Goal: Complete application form

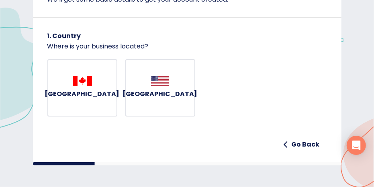
scroll to position [94, 0]
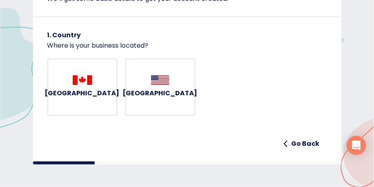
click at [84, 99] on h6 "[GEOGRAPHIC_DATA]" at bounding box center [82, 93] width 75 height 11
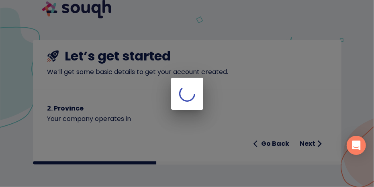
scroll to position [67, 0]
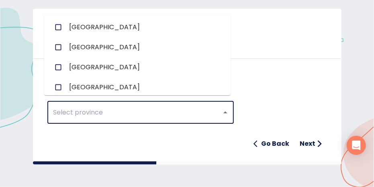
click at [84, 106] on input "text" at bounding box center [129, 112] width 156 height 15
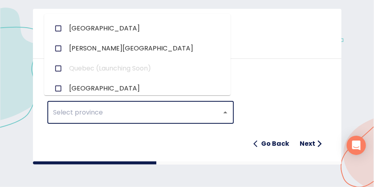
scroll to position [160, 0]
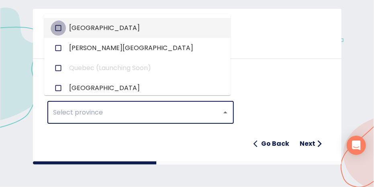
click at [57, 36] on input "checkbox" at bounding box center [58, 27] width 15 height 15
checkbox input "true"
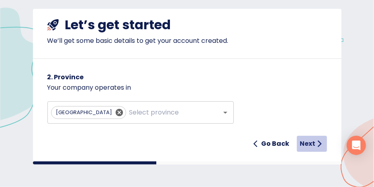
click at [301, 141] on h6 "Next" at bounding box center [308, 143] width 16 height 11
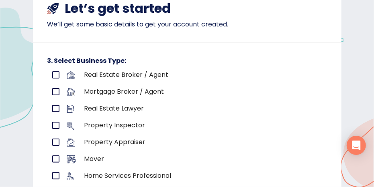
click at [54, 83] on input "primary checkbox" at bounding box center [55, 75] width 17 height 17
checkbox input "true"
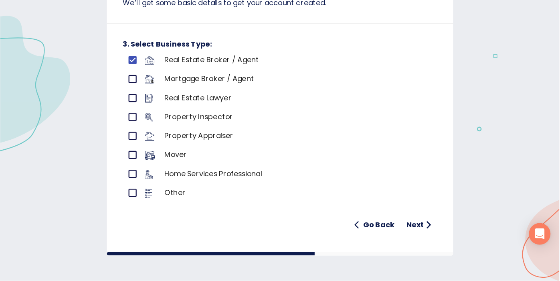
scroll to position [91, 0]
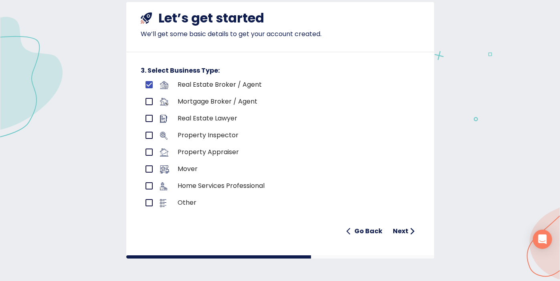
drag, startPoint x: 353, startPoint y: 4, endPoint x: 340, endPoint y: 211, distance: 207.0
click at [340, 187] on form "Real Estate Broker / Agent Mortgage Broker / Agent Real Estate Lawyer Property …" at bounding box center [280, 157] width 279 height 163
click at [373, 187] on h6 "Next" at bounding box center [401, 230] width 16 height 11
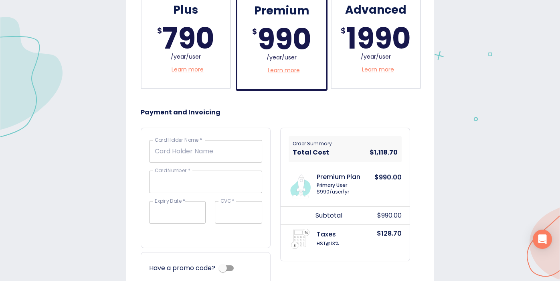
scroll to position [0, 0]
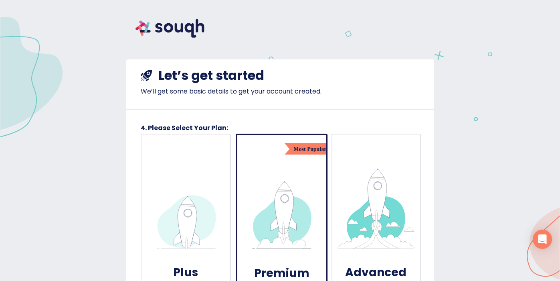
click at [160, 24] on img at bounding box center [169, 28] width 87 height 37
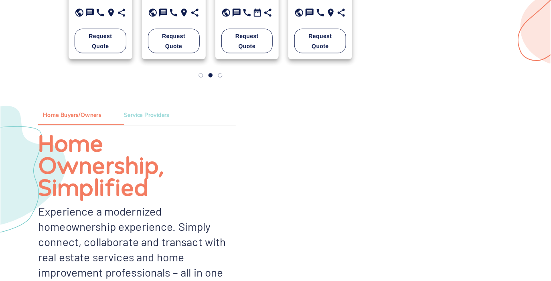
scroll to position [704, 0]
